Goal: Book appointment/travel/reservation

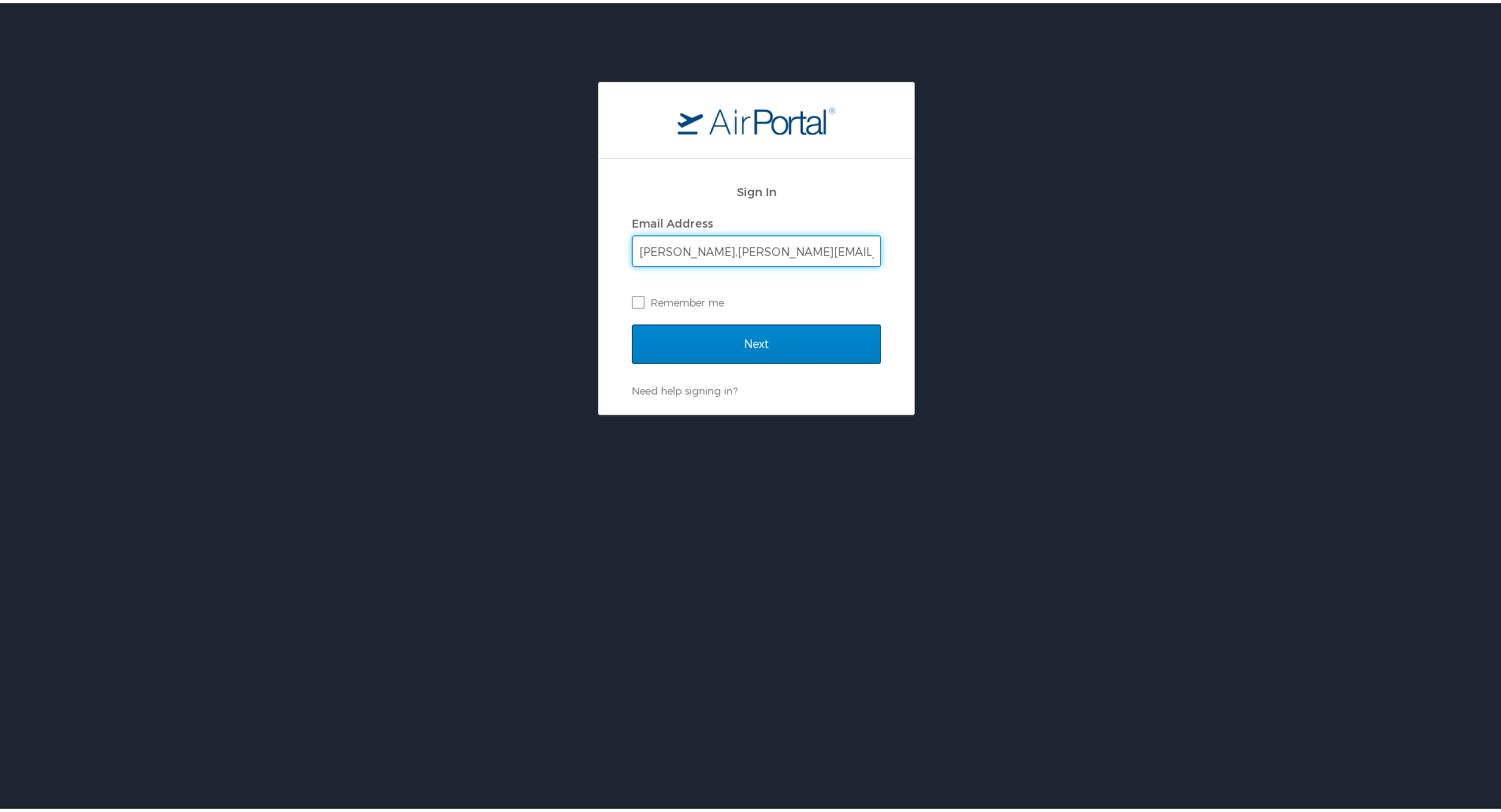
type input "keith,shugarts@strategicaci.com"
click at [763, 337] on input "Next" at bounding box center [757, 342] width 249 height 40
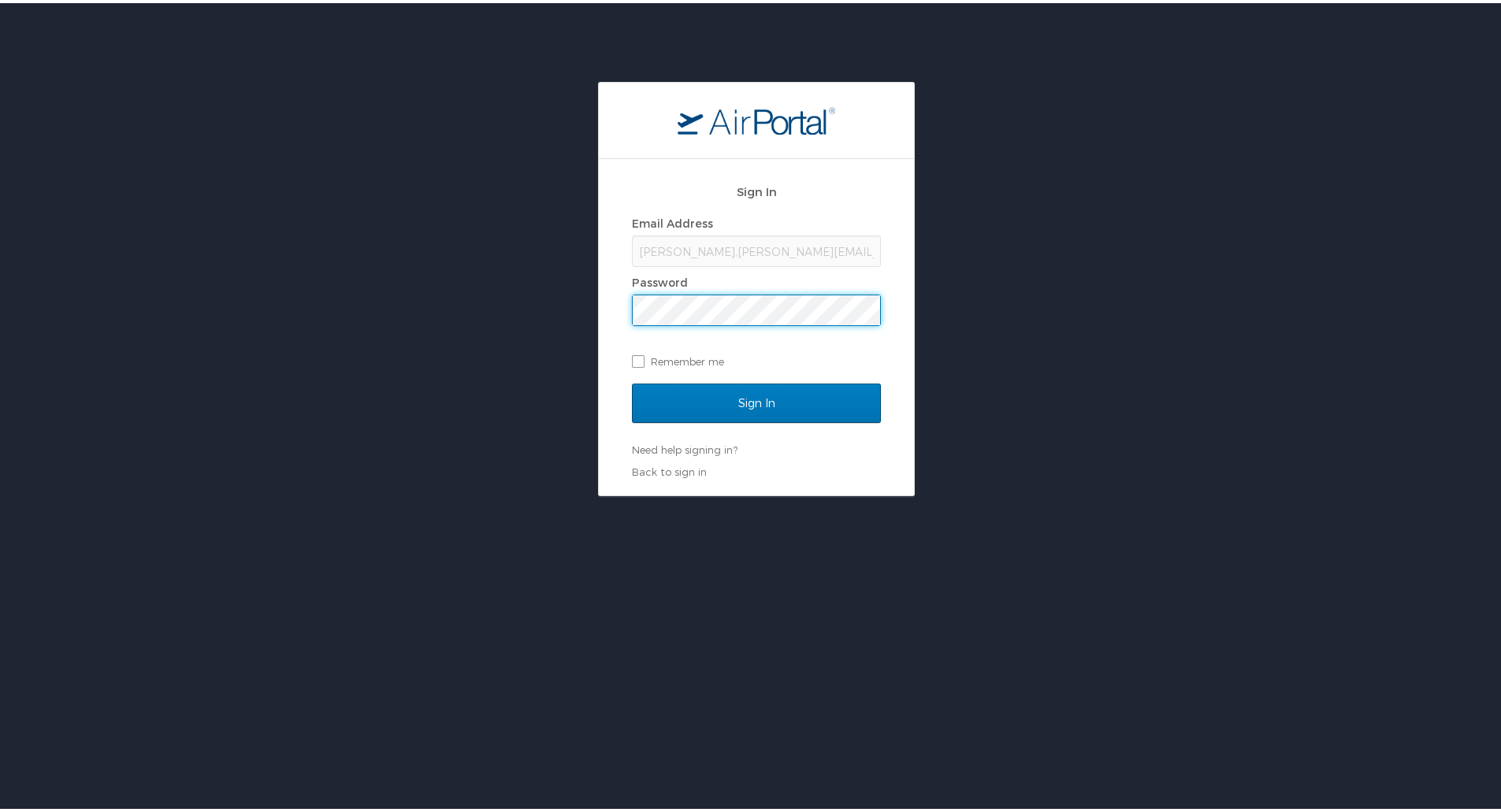
click at [632, 381] on input "Sign In" at bounding box center [757, 401] width 249 height 40
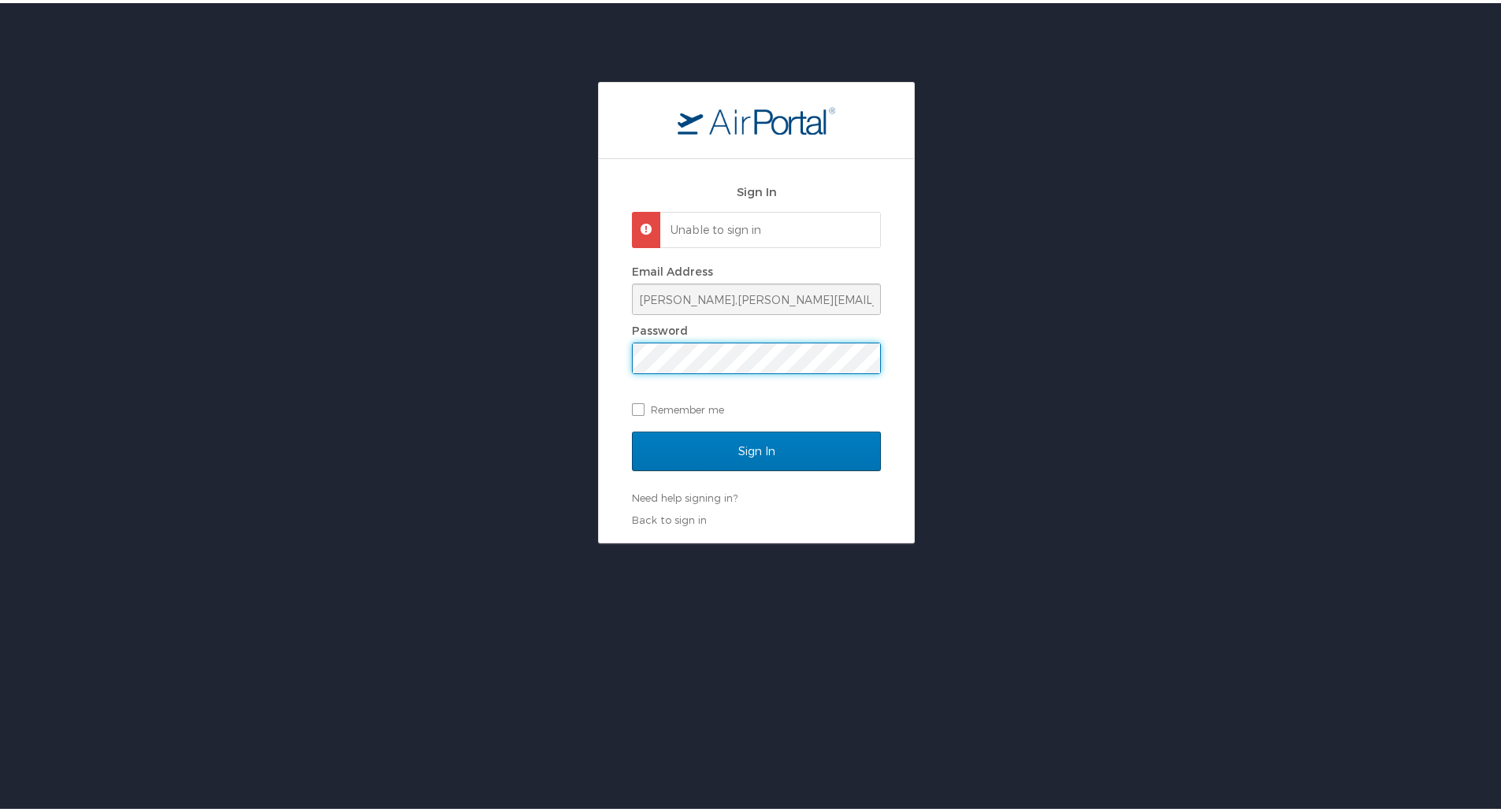
click at [318, 360] on div "Sign In Unable to sign in Email Address keith,shugarts@strategicaci.com Passwor…" at bounding box center [757, 310] width 1513 height 462
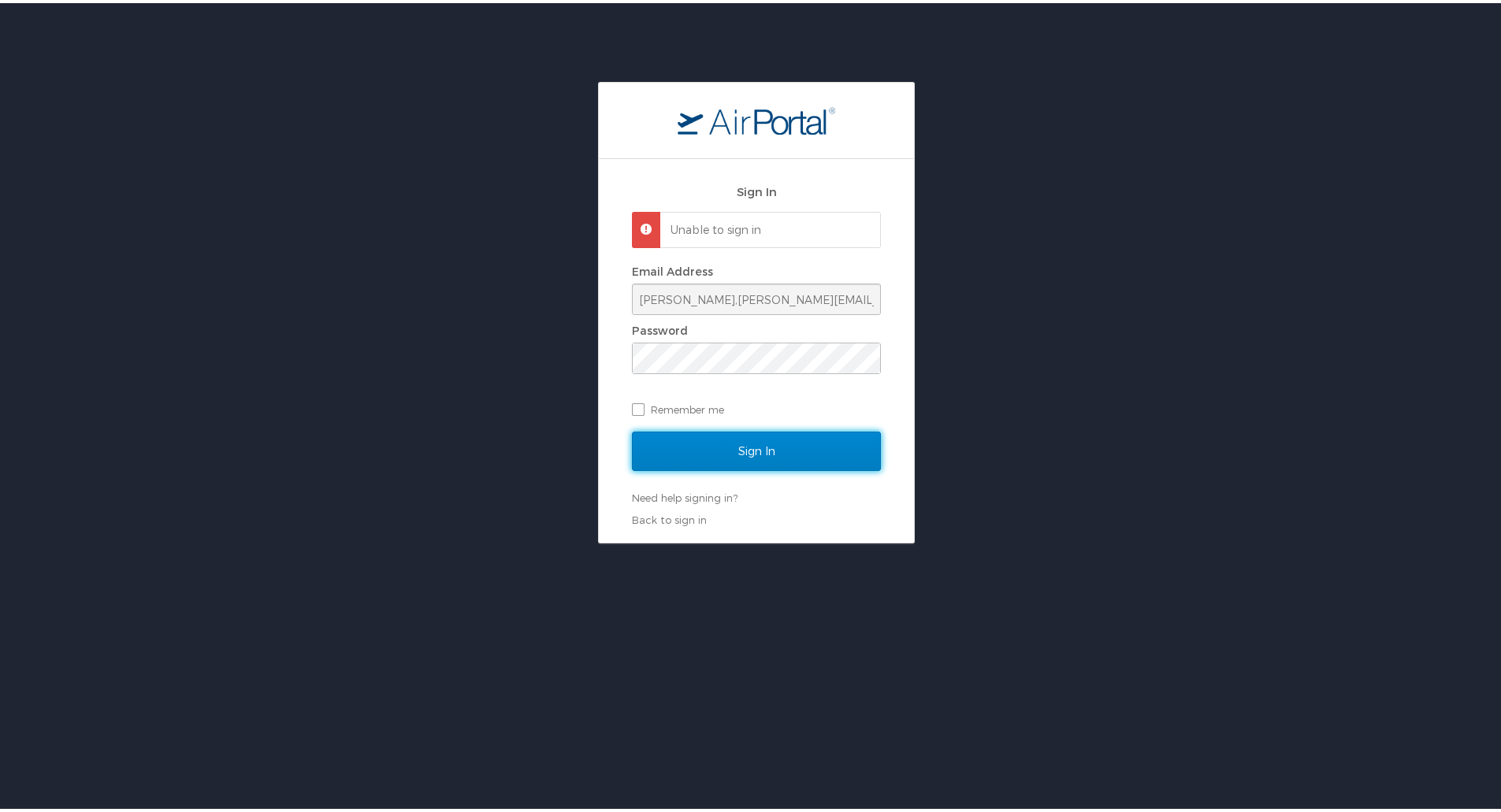
click at [730, 449] on input "Sign In" at bounding box center [757, 449] width 249 height 40
drag, startPoint x: 1022, startPoint y: 287, endPoint x: 852, endPoint y: 264, distance: 171.5
click at [1014, 287] on div "Sign In Unable to sign in Email Address keith,shugarts@strategicaci.com Passwor…" at bounding box center [757, 310] width 1513 height 462
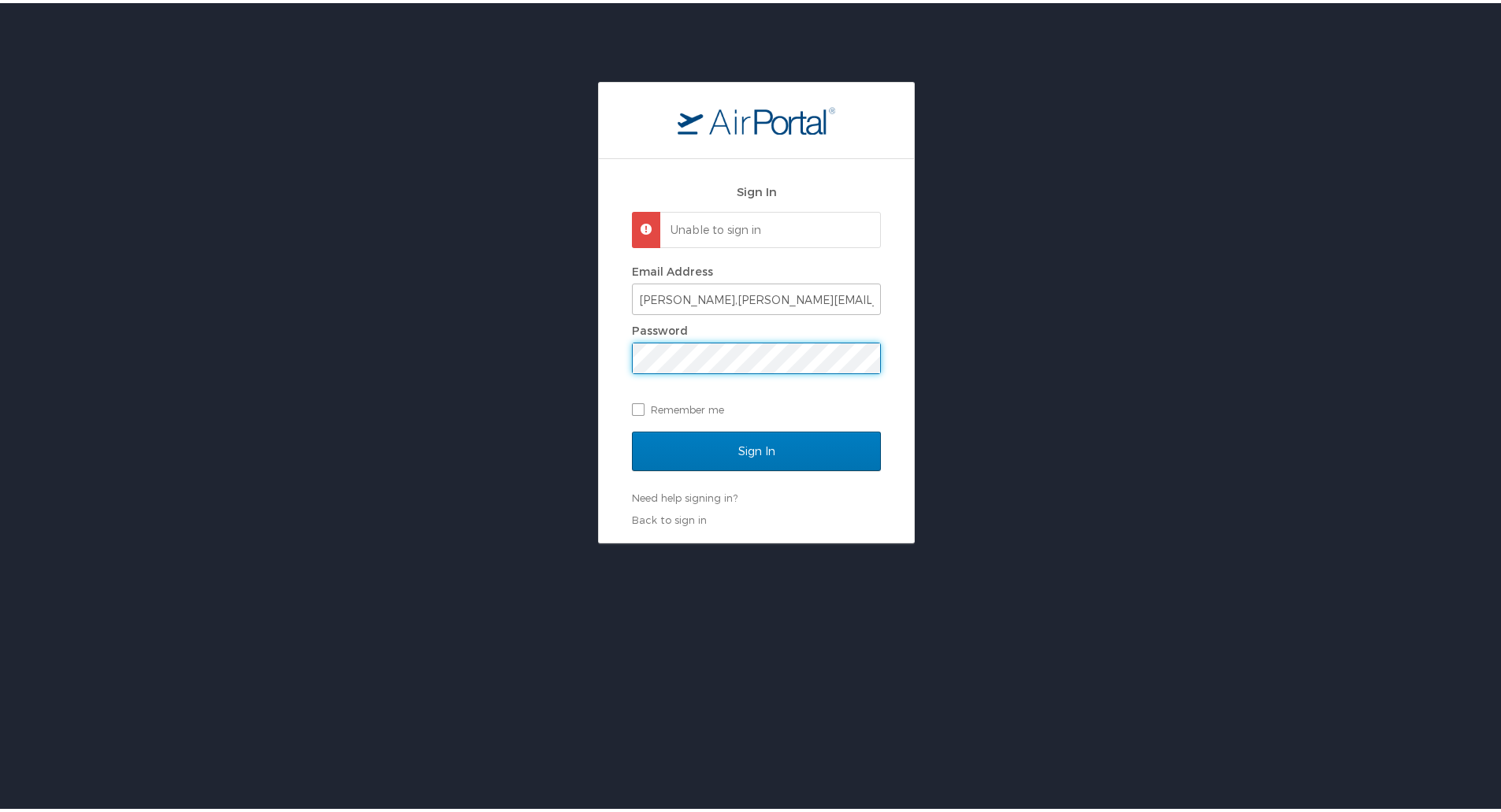
click at [539, 352] on div "Sign In Unable to sign in Email Address keith,shugarts@strategicaci.com Passwor…" at bounding box center [757, 310] width 1513 height 462
click at [428, 385] on div "Sign In Unable to sign in Email Address keith,shugarts@strategicaci.com Passwor…" at bounding box center [757, 310] width 1513 height 462
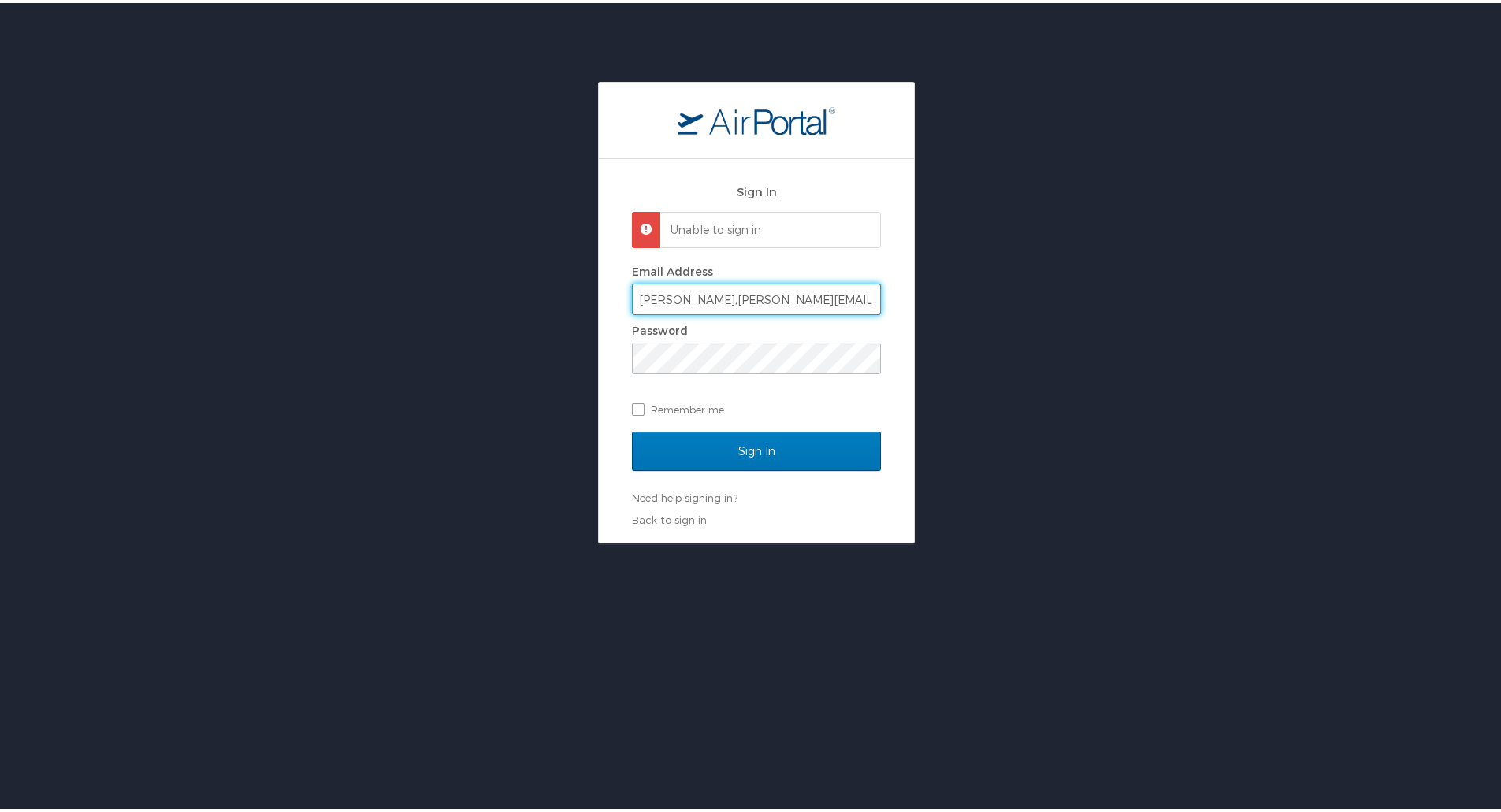
drag, startPoint x: 837, startPoint y: 297, endPoint x: 192, endPoint y: 297, distance: 645.0
click at [205, 297] on div "Sign In Unable to sign in Email Address keith,shugarts@strategicaci.com Passwor…" at bounding box center [757, 310] width 1513 height 462
paste input "text"
type input "v"
type input "keith.shugarts@strategicaci.com"
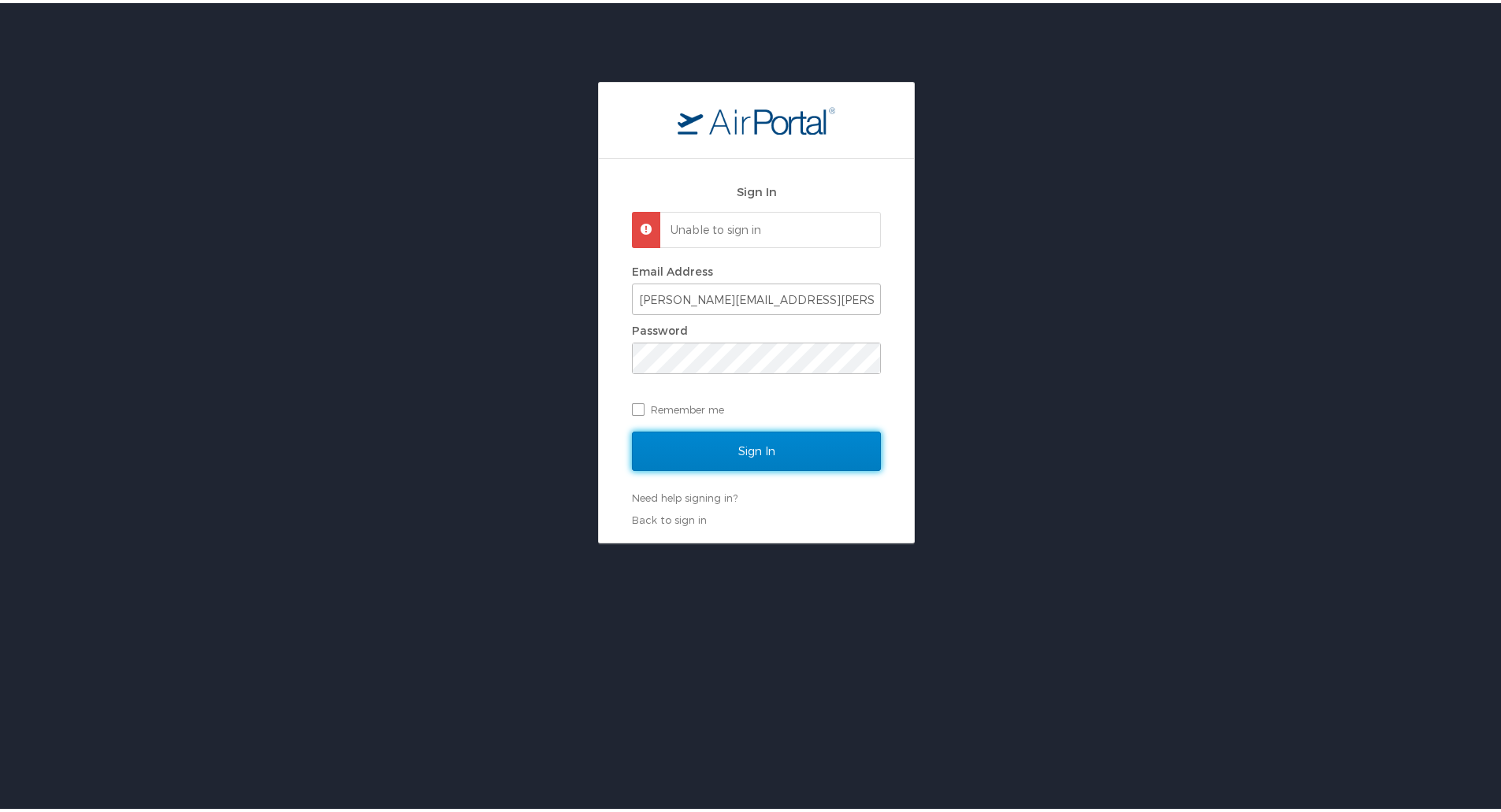
click at [788, 441] on input "Sign In" at bounding box center [757, 449] width 249 height 40
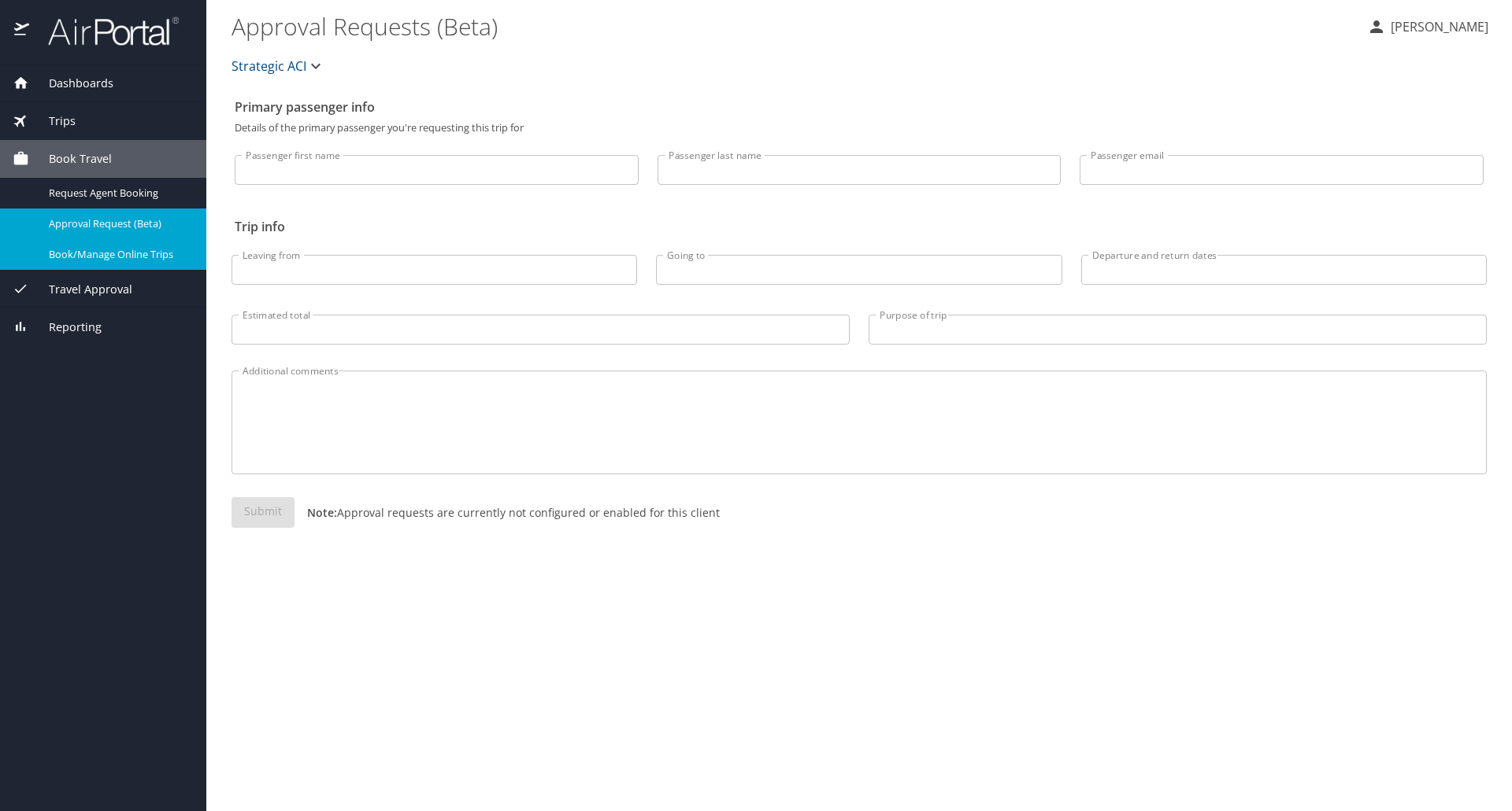
click at [98, 258] on span "Book/Manage Online Trips" at bounding box center [118, 255] width 138 height 15
click at [89, 259] on span "Book/Manage Online Trips" at bounding box center [118, 255] width 138 height 15
